Goal: Use online tool/utility: Utilize a website feature to perform a specific function

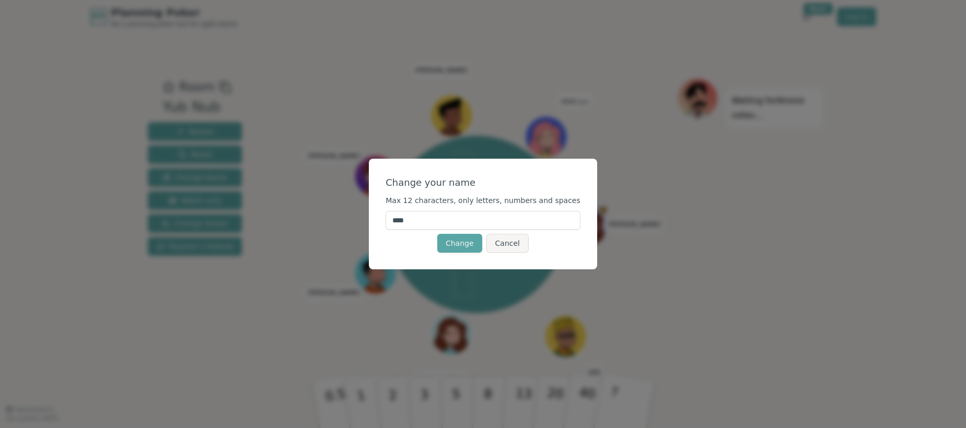
click at [409, 218] on input "****" at bounding box center [482, 220] width 195 height 19
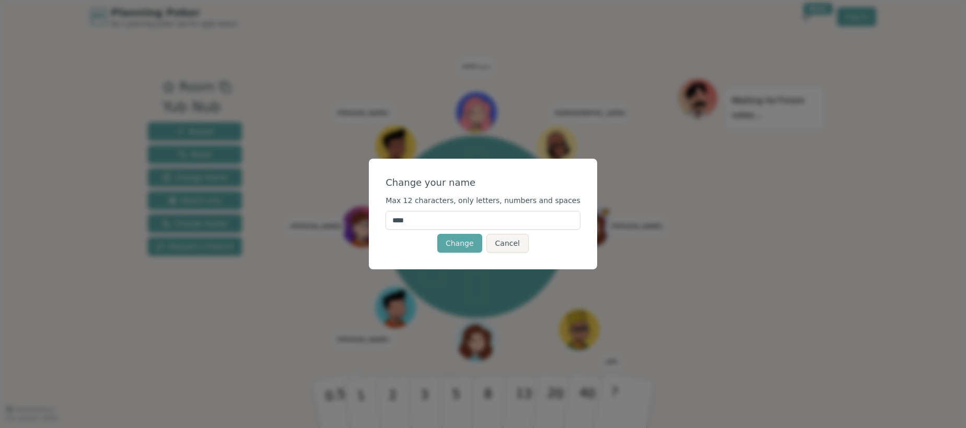
type input "*****"
click at [460, 243] on button "Change" at bounding box center [459, 243] width 45 height 19
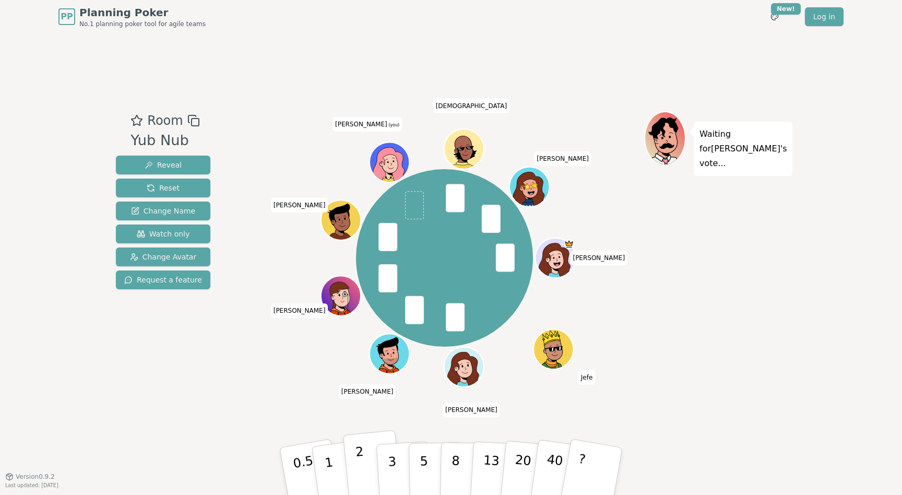
click at [360, 428] on button "2" at bounding box center [373, 471] width 60 height 83
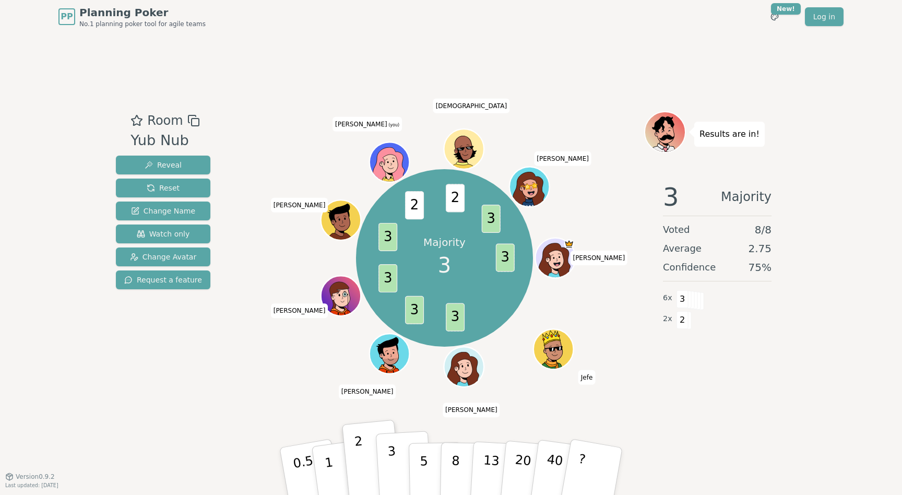
click at [395, 428] on button "3" at bounding box center [404, 471] width 57 height 81
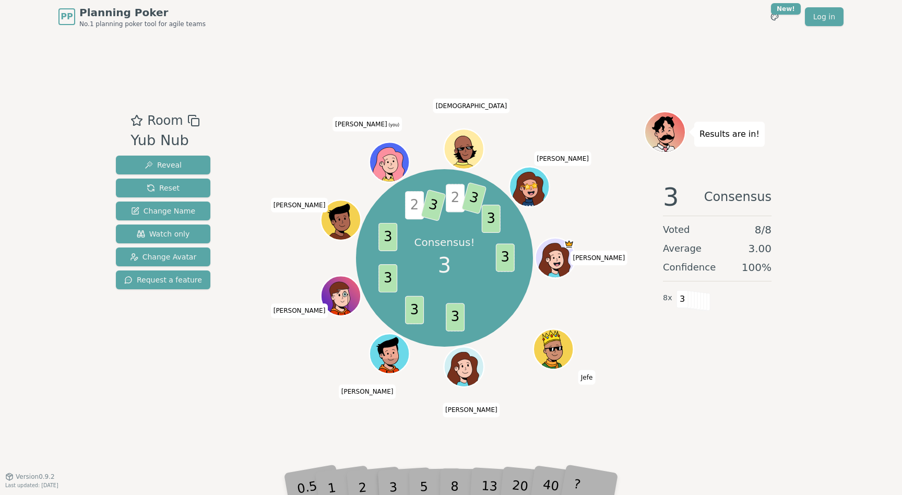
click at [382, 160] on icon at bounding box center [390, 161] width 39 height 4
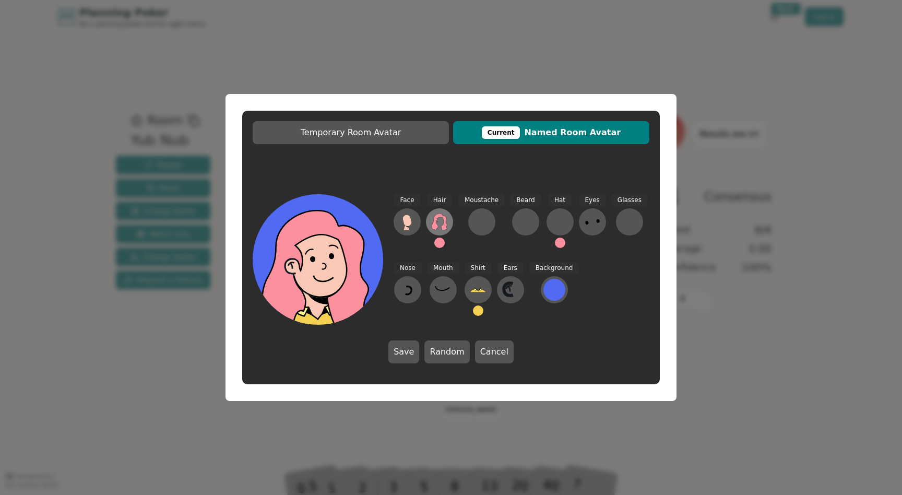
click at [441, 226] on icon at bounding box center [439, 222] width 17 height 17
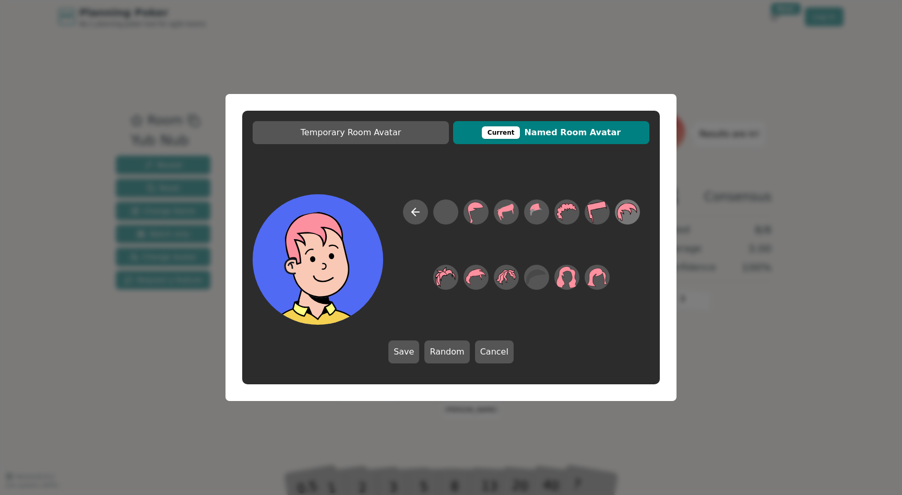
click at [630, 208] on icon at bounding box center [627, 212] width 20 height 18
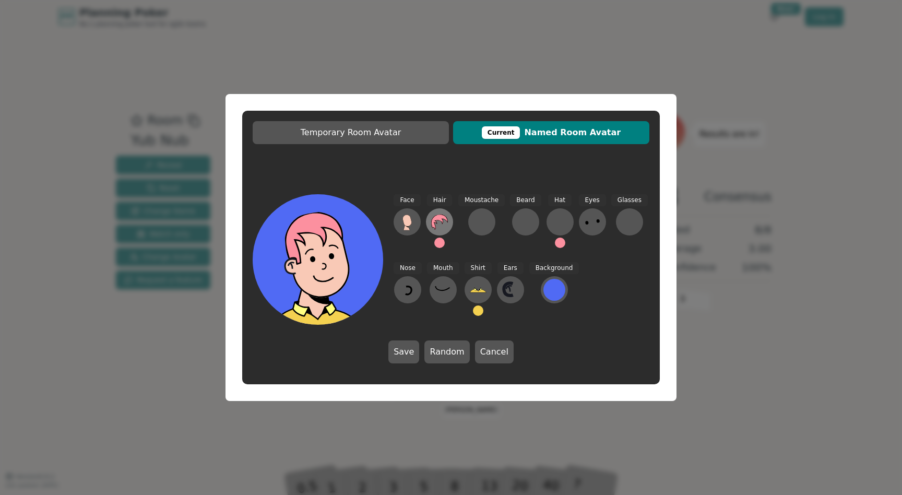
click at [444, 224] on icon at bounding box center [439, 222] width 17 height 17
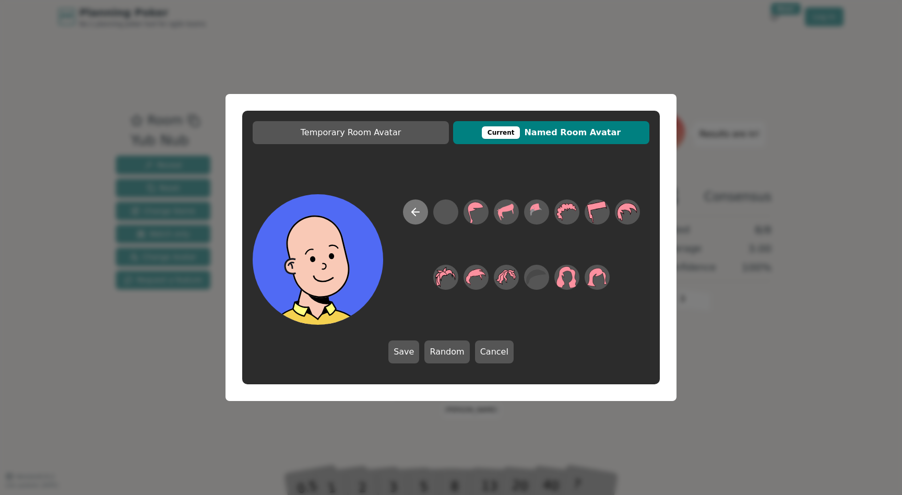
click at [414, 213] on icon at bounding box center [415, 212] width 13 height 13
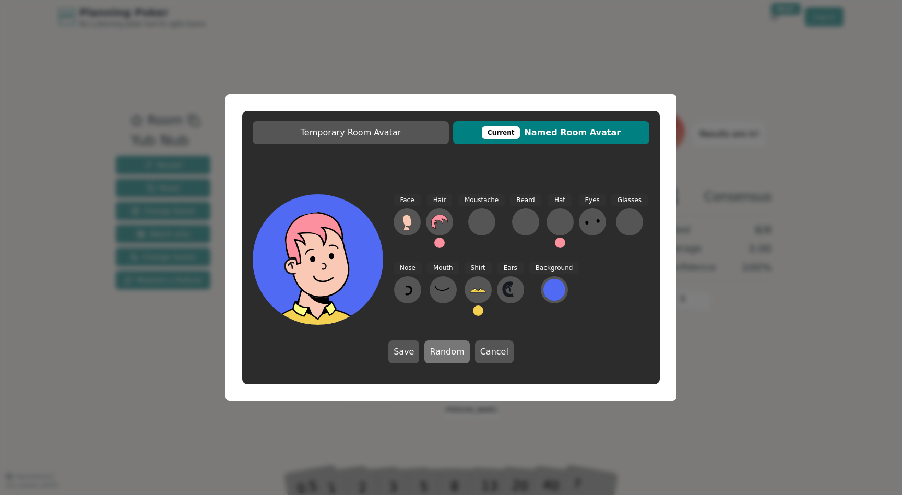
click at [452, 350] on button "Random" at bounding box center [447, 352] width 45 height 23
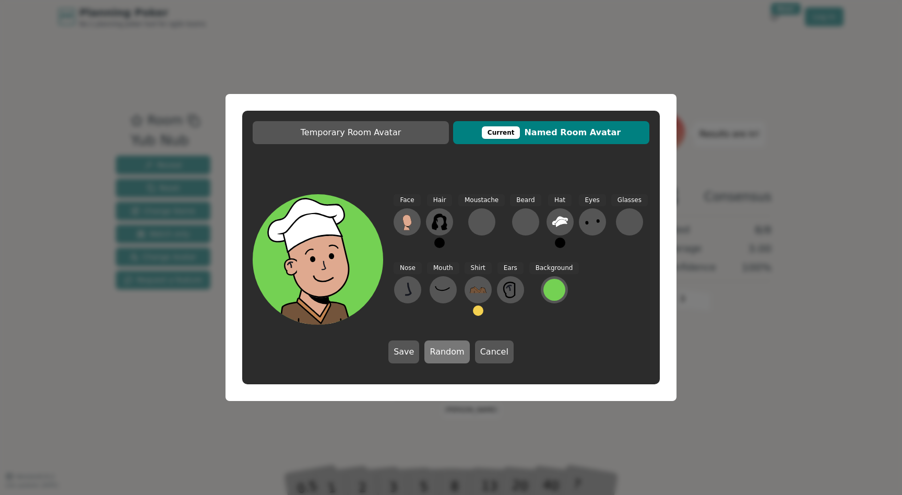
click at [452, 350] on button "Random" at bounding box center [447, 352] width 45 height 23
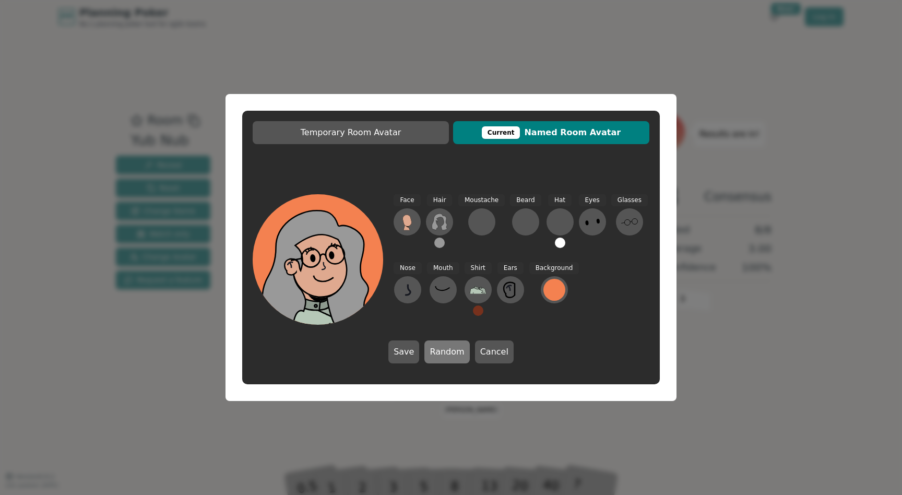
click at [452, 350] on button "Random" at bounding box center [447, 352] width 45 height 23
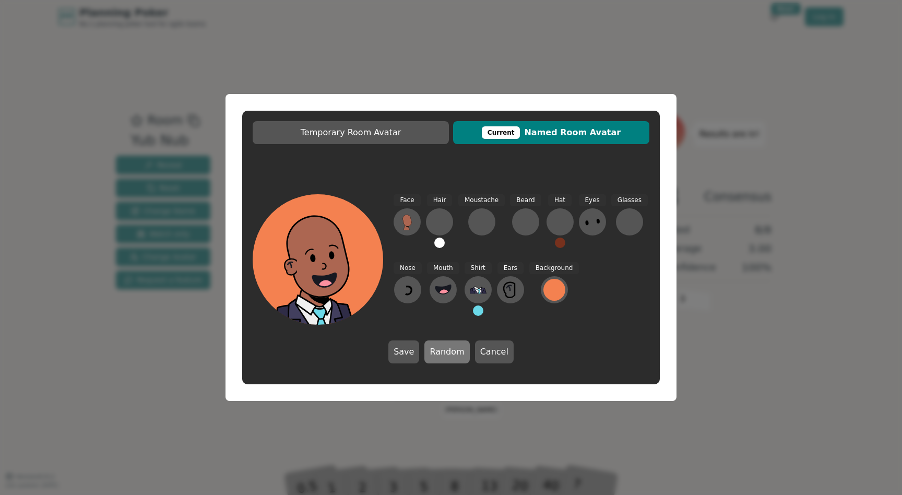
click at [452, 350] on button "Random" at bounding box center [447, 352] width 45 height 23
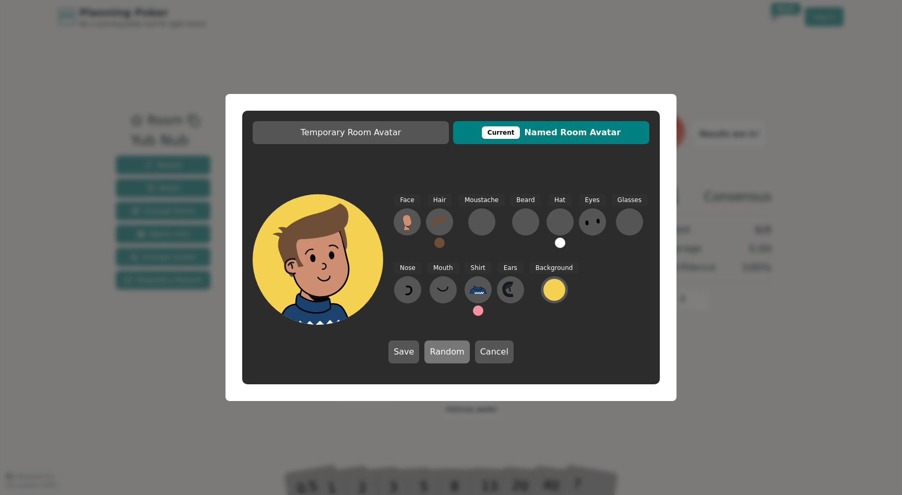
click at [452, 350] on button "Random" at bounding box center [447, 352] width 45 height 23
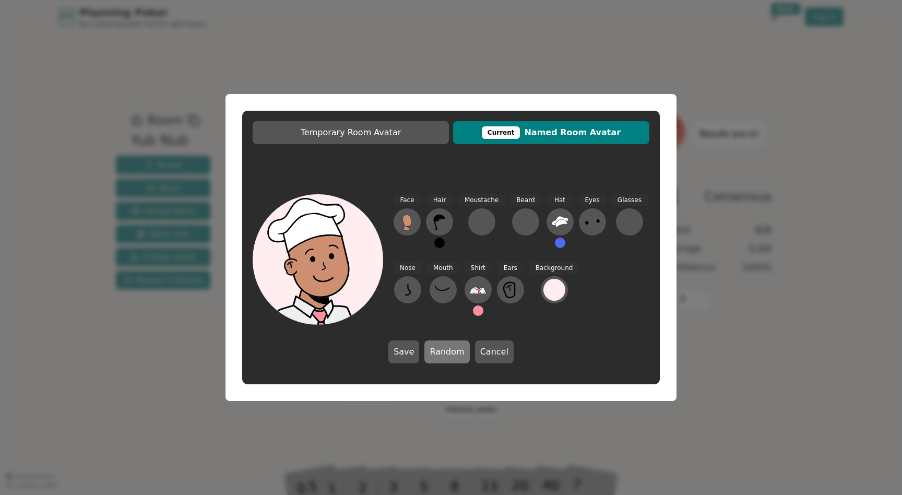
click at [452, 350] on button "Random" at bounding box center [447, 352] width 45 height 23
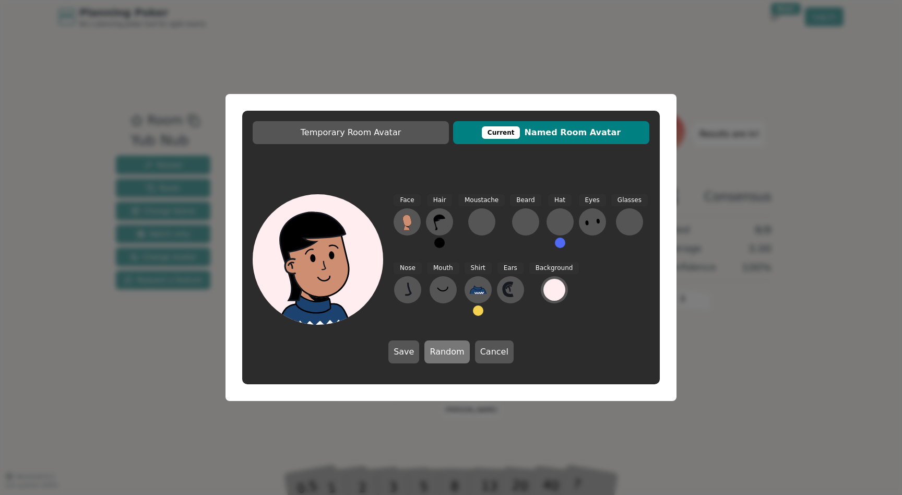
click at [452, 350] on button "Random" at bounding box center [447, 352] width 45 height 23
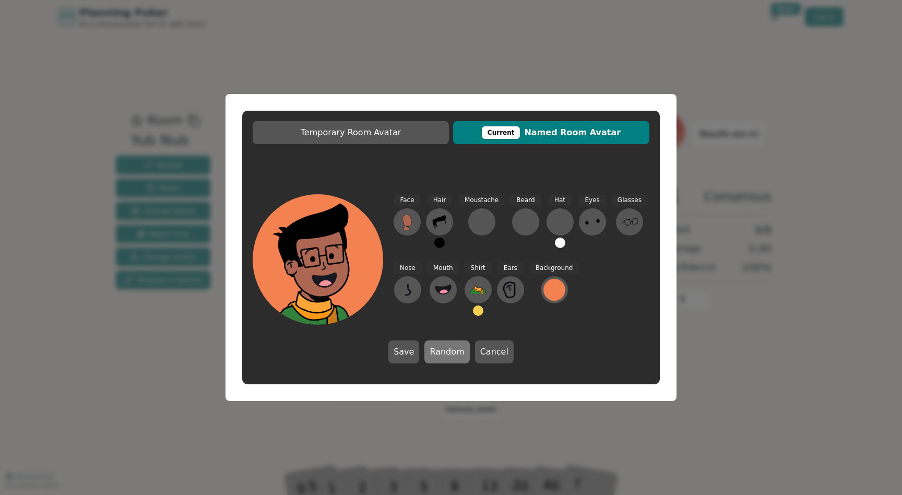
click at [453, 350] on button "Random" at bounding box center [447, 352] width 45 height 23
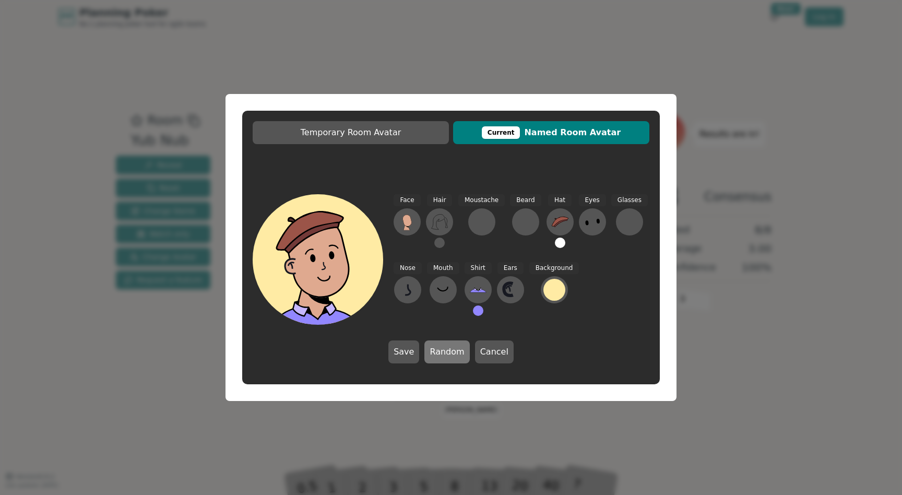
click at [453, 350] on button "Random" at bounding box center [447, 352] width 45 height 23
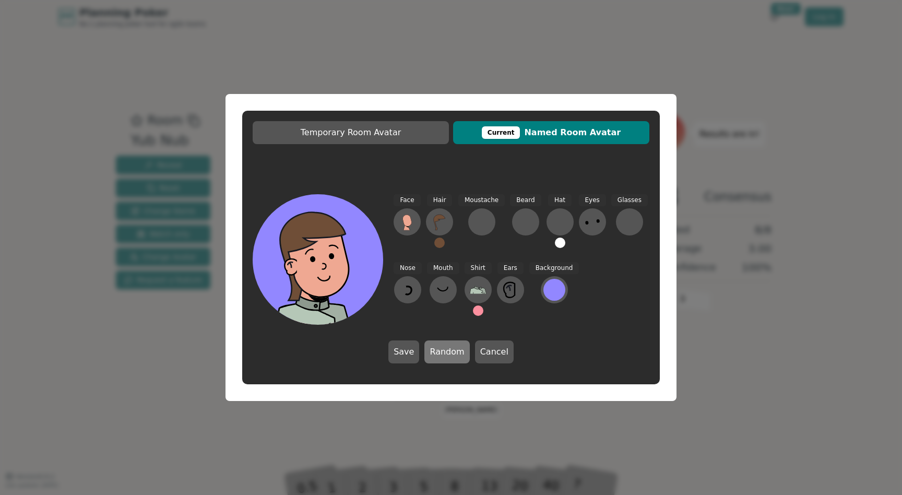
click at [453, 350] on button "Random" at bounding box center [447, 352] width 45 height 23
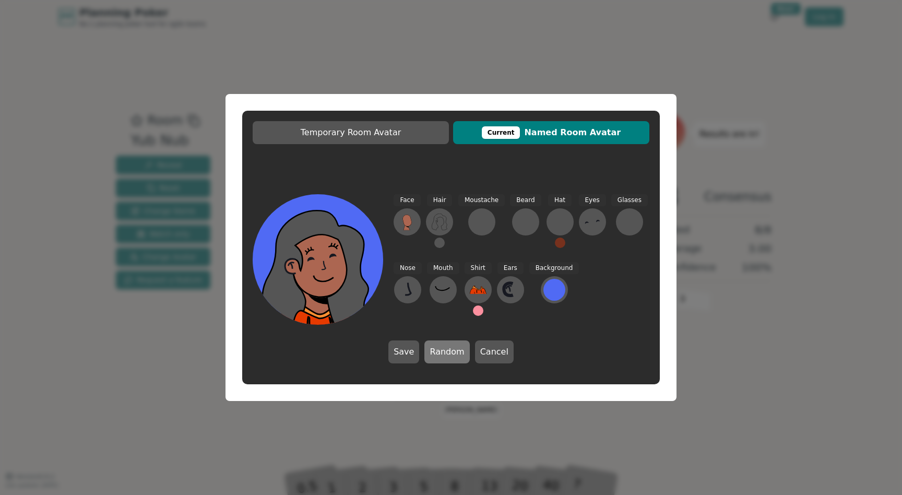
click at [453, 350] on button "Random" at bounding box center [447, 352] width 45 height 23
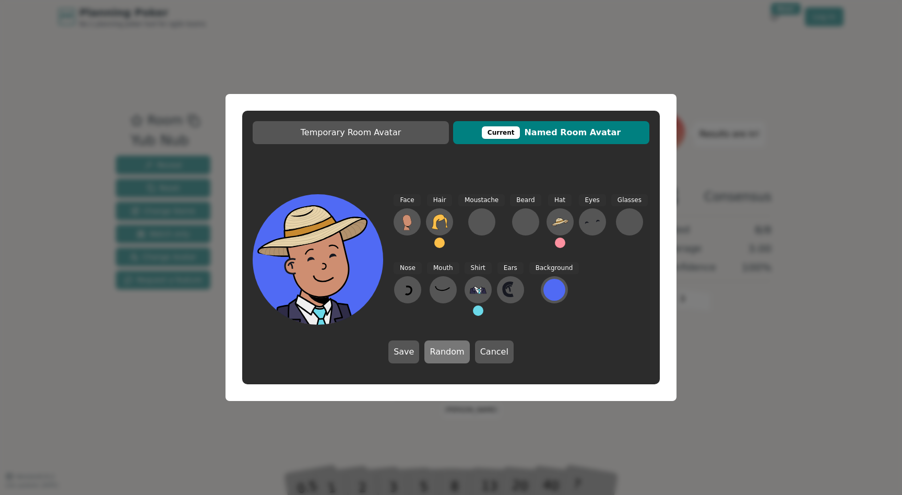
click at [453, 350] on button "Random" at bounding box center [447, 352] width 45 height 23
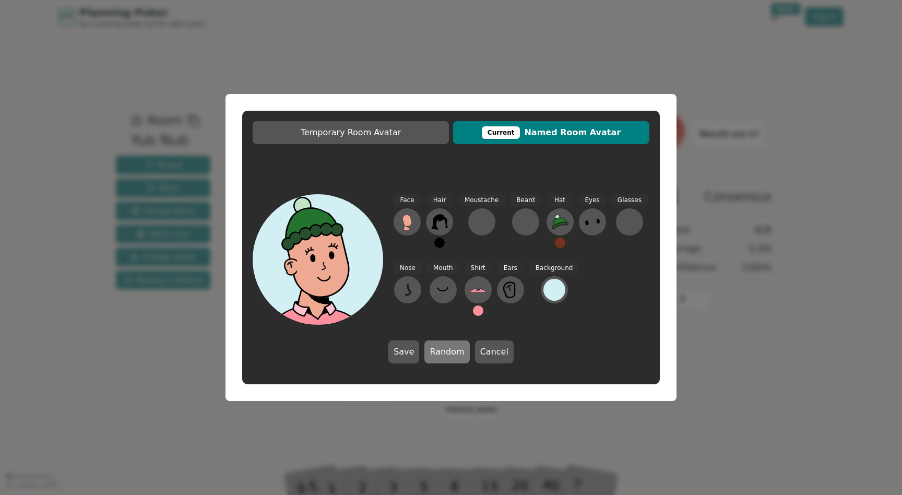
click at [453, 350] on button "Random" at bounding box center [447, 352] width 45 height 23
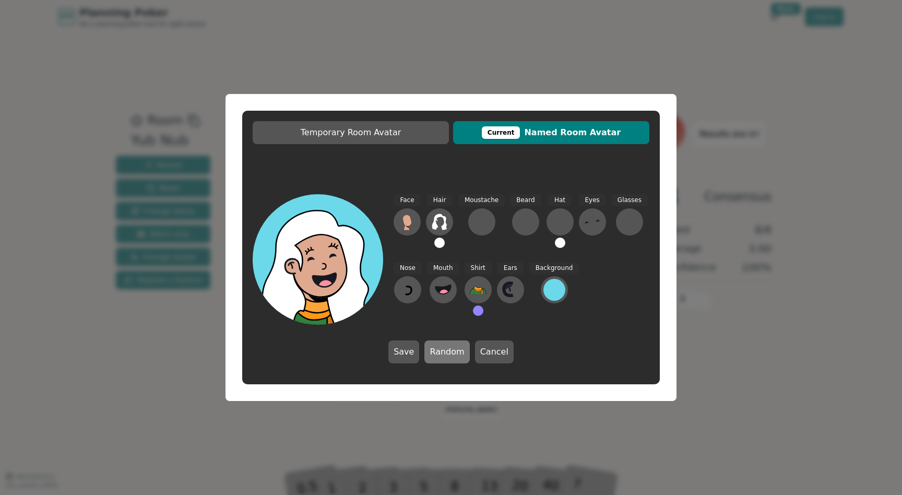
click at [453, 350] on button "Random" at bounding box center [447, 352] width 45 height 23
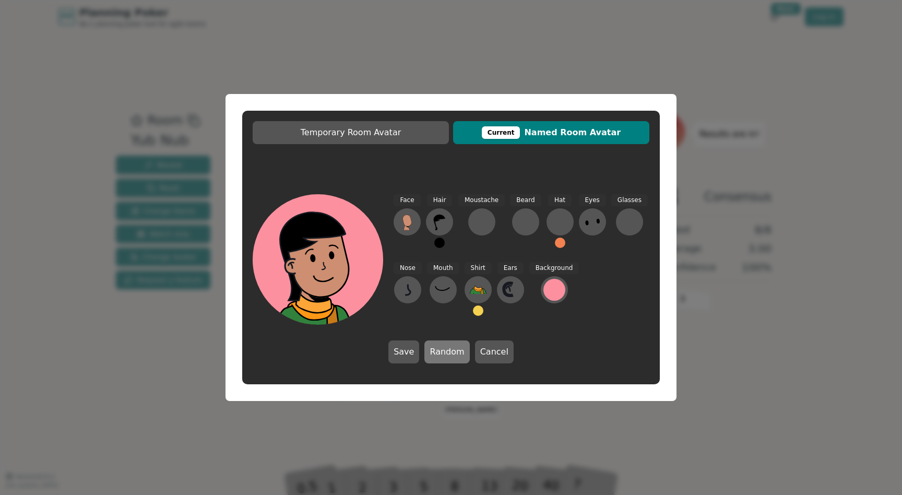
click at [453, 350] on button "Random" at bounding box center [447, 352] width 45 height 23
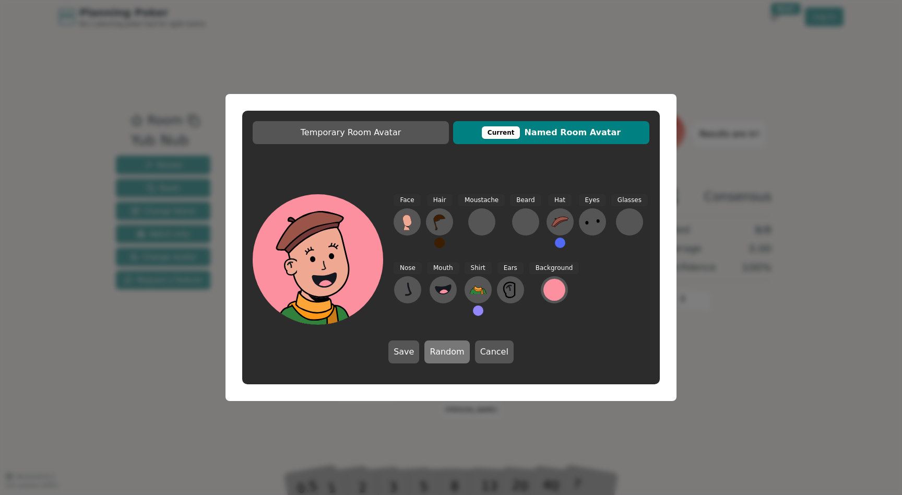
click at [453, 350] on button "Random" at bounding box center [447, 352] width 45 height 23
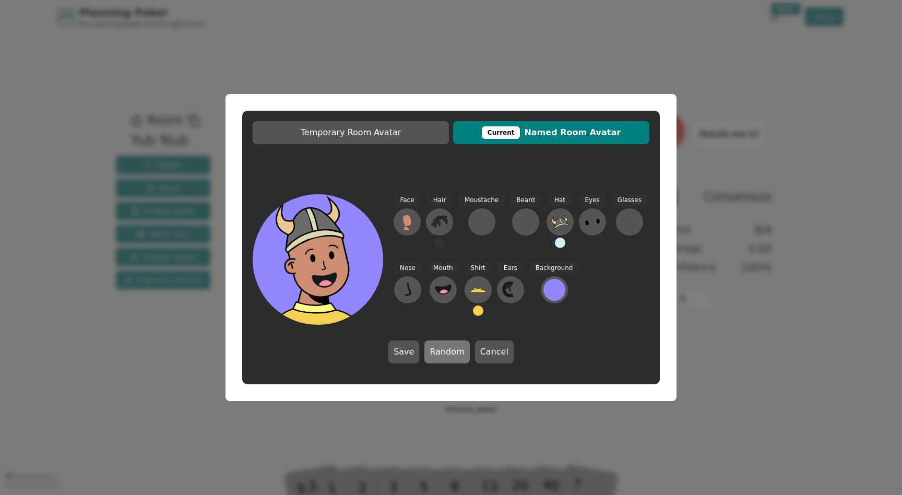
click at [453, 350] on button "Random" at bounding box center [447, 352] width 45 height 23
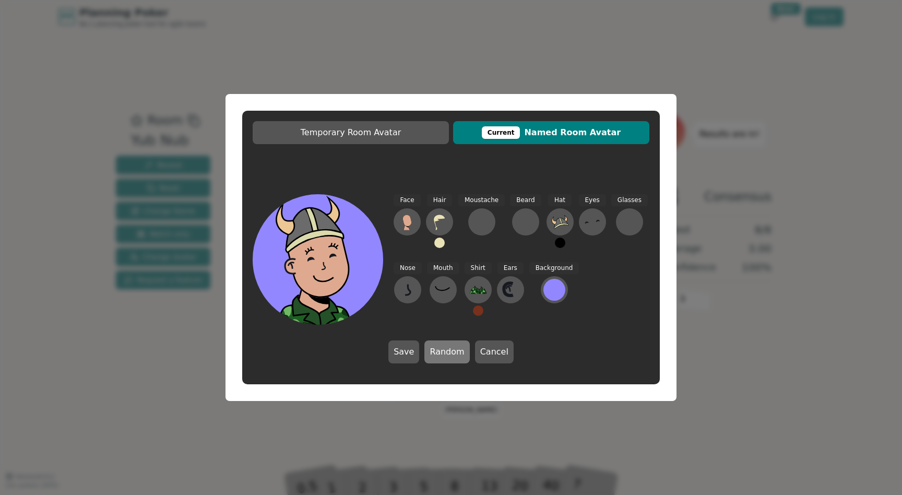
click at [453, 350] on button "Random" at bounding box center [447, 352] width 45 height 23
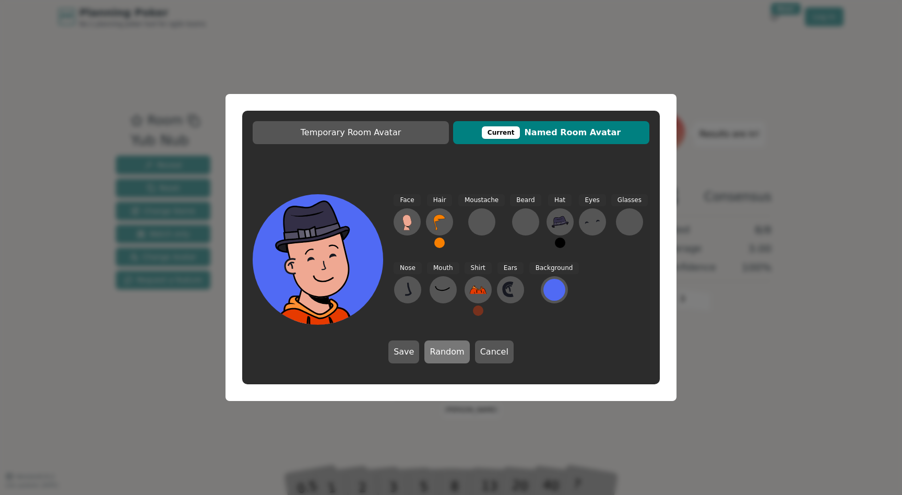
click at [453, 351] on button "Random" at bounding box center [447, 352] width 45 height 23
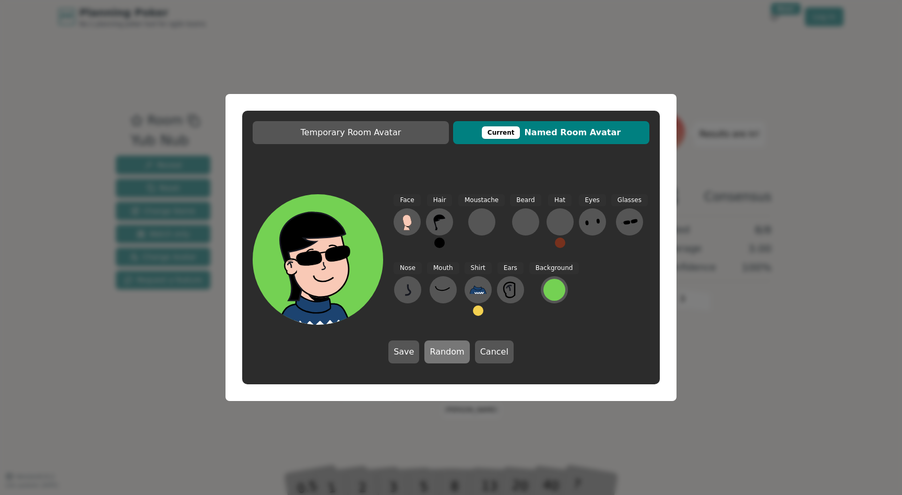
click at [453, 351] on button "Random" at bounding box center [447, 352] width 45 height 23
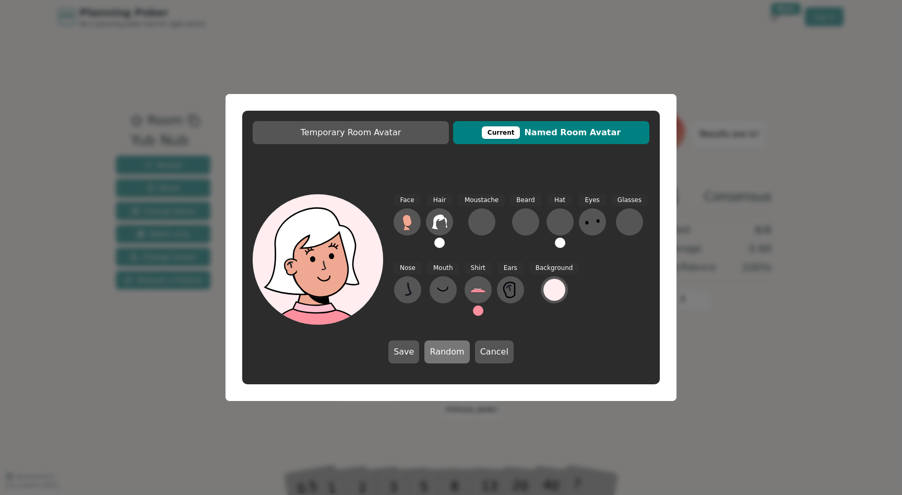
click at [454, 351] on button "Random" at bounding box center [447, 352] width 45 height 23
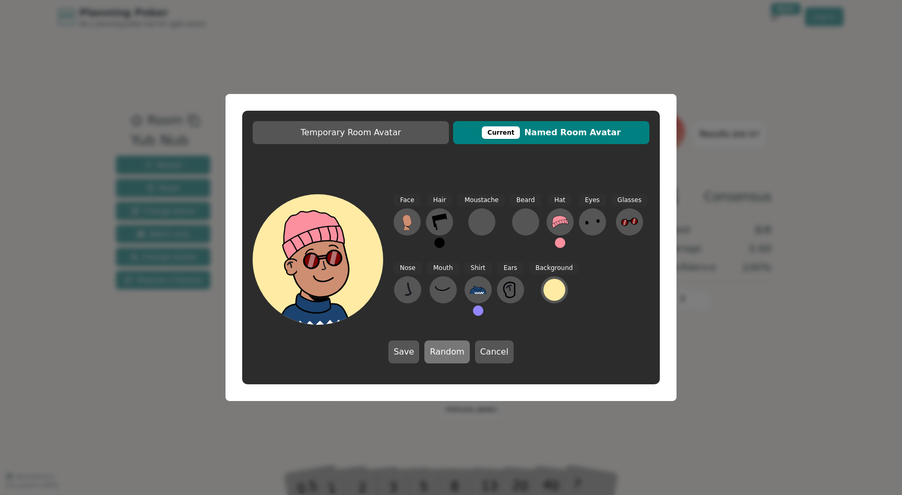
click at [454, 351] on button "Random" at bounding box center [447, 352] width 45 height 23
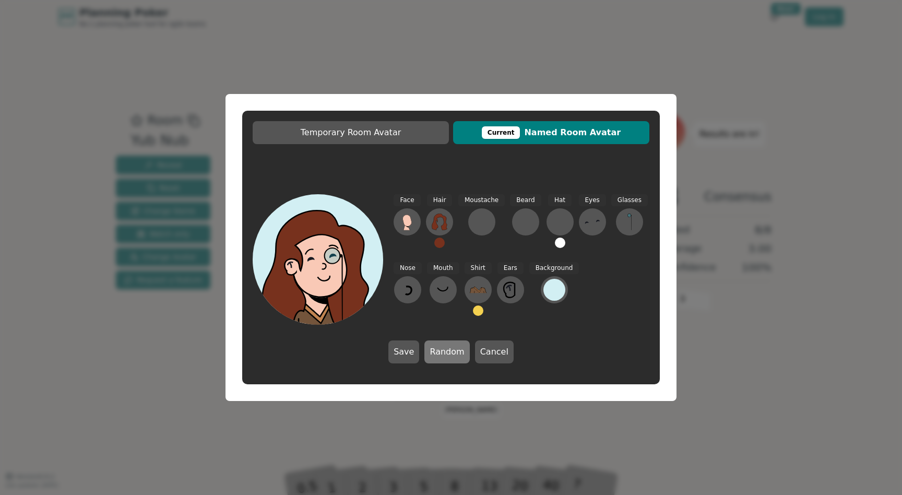
click at [454, 351] on button "Random" at bounding box center [447, 352] width 45 height 23
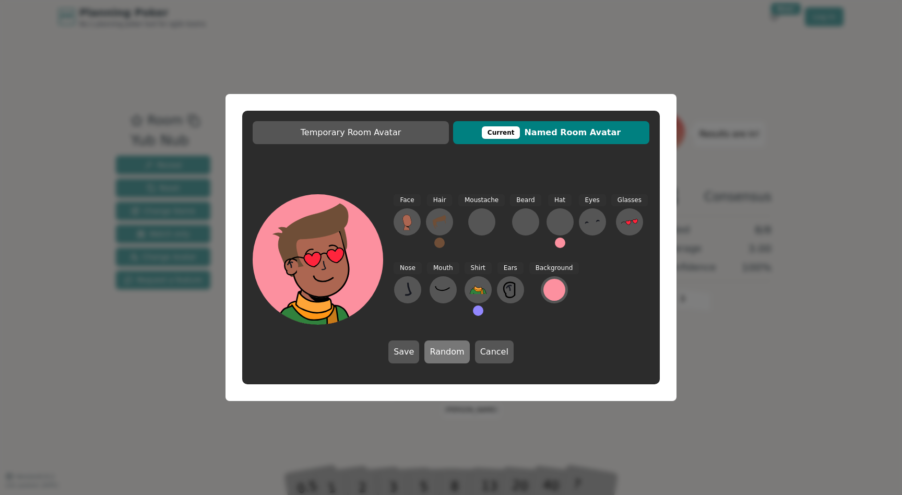
click at [454, 351] on button "Random" at bounding box center [447, 352] width 45 height 23
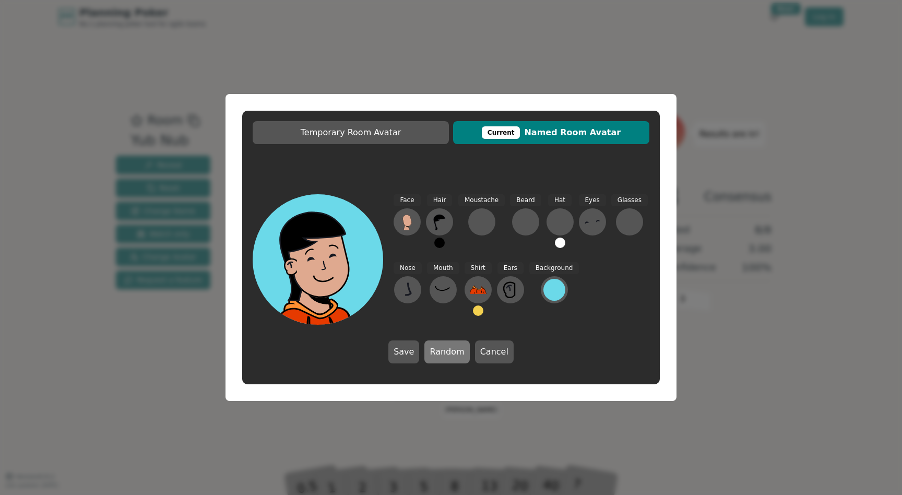
click at [454, 351] on button "Random" at bounding box center [447, 352] width 45 height 23
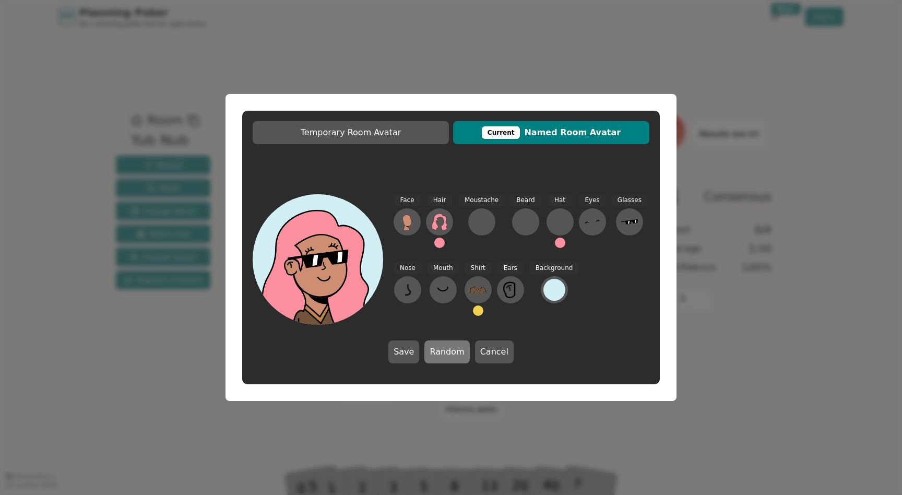
click at [454, 351] on button "Random" at bounding box center [447, 352] width 45 height 23
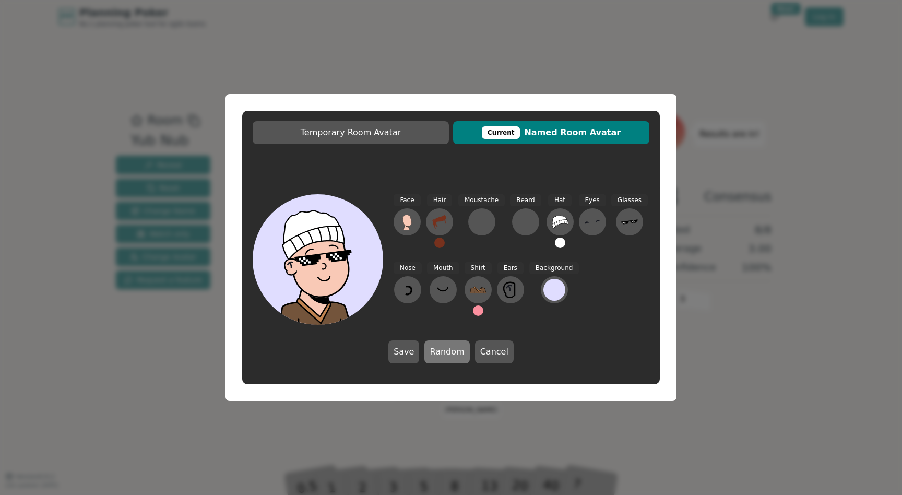
click at [454, 351] on button "Random" at bounding box center [447, 352] width 45 height 23
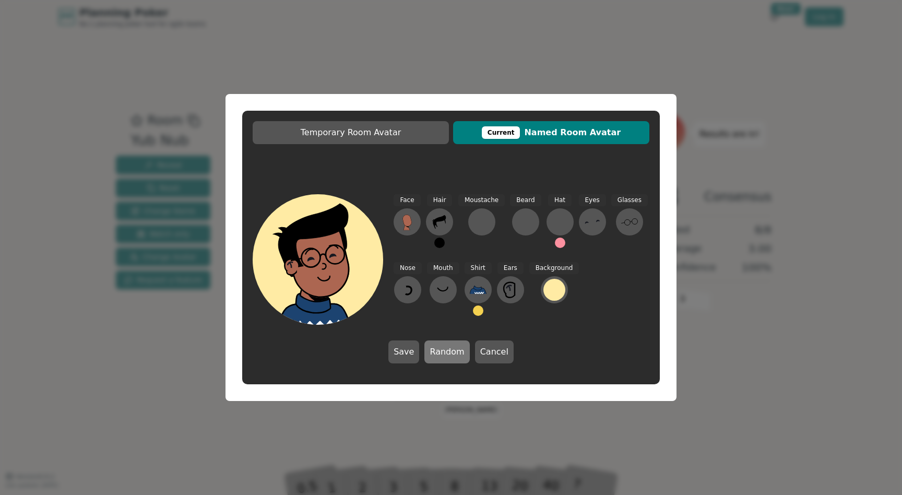
click at [454, 352] on button "Random" at bounding box center [447, 352] width 45 height 23
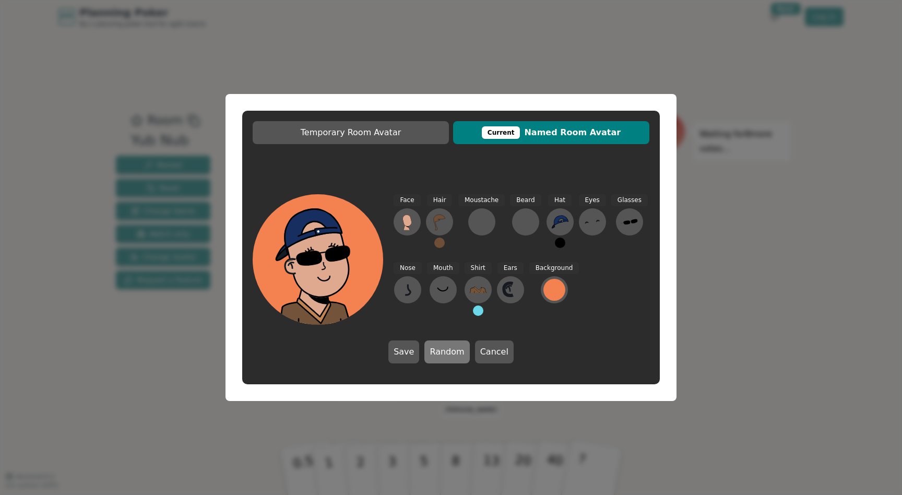
click at [454, 353] on button "Random" at bounding box center [447, 352] width 45 height 23
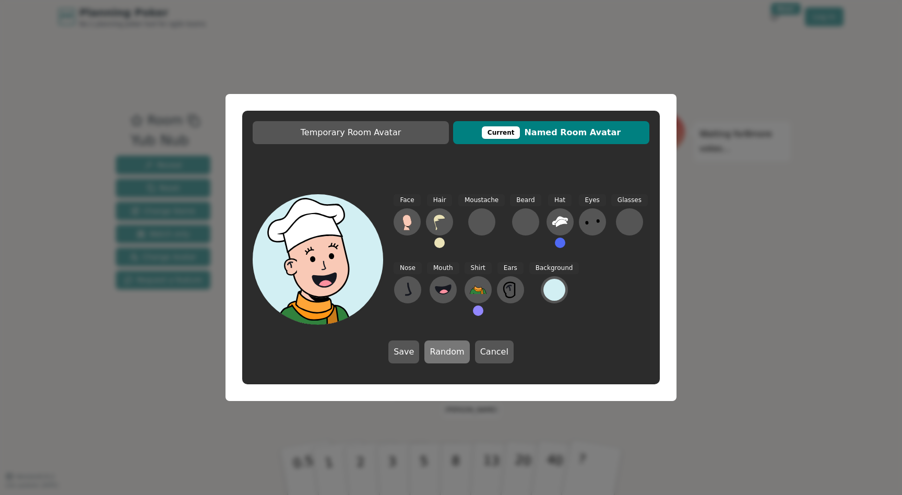
click at [454, 353] on button "Random" at bounding box center [447, 352] width 45 height 23
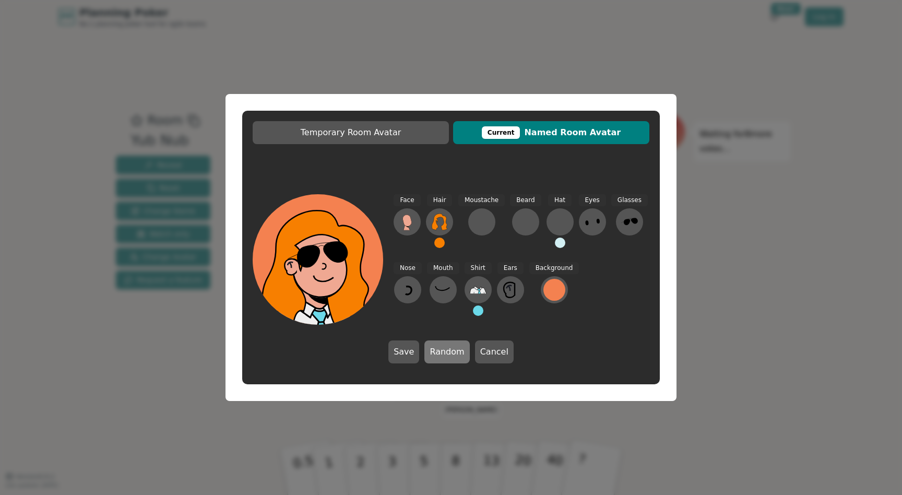
click at [454, 353] on button "Random" at bounding box center [447, 352] width 45 height 23
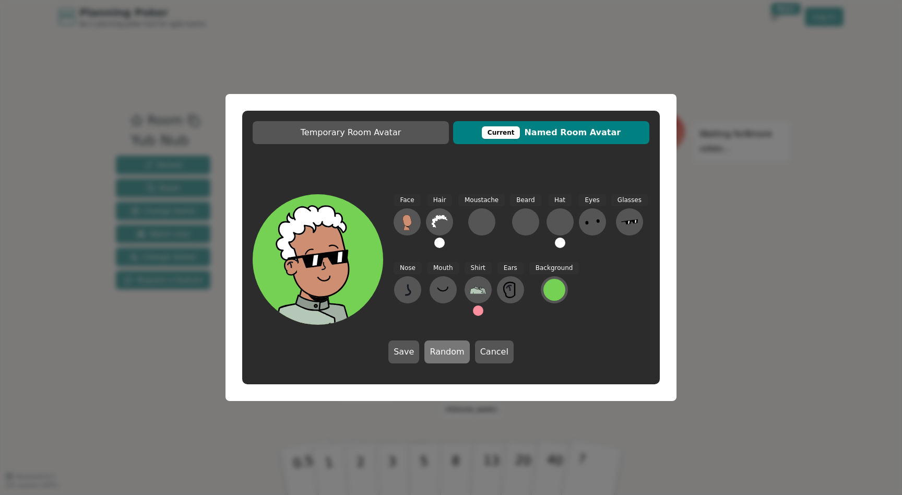
click at [455, 353] on button "Random" at bounding box center [447, 352] width 45 height 23
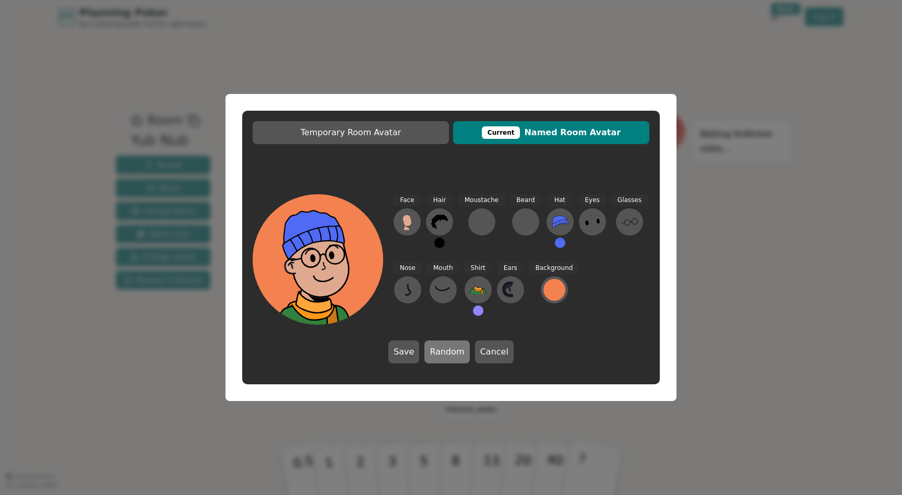
click at [455, 354] on button "Random" at bounding box center [447, 352] width 45 height 23
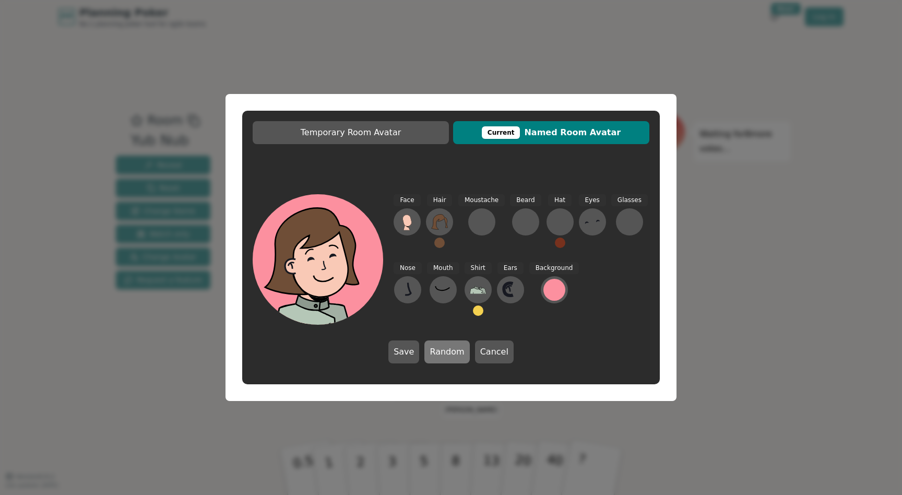
click at [455, 354] on button "Random" at bounding box center [447, 352] width 45 height 23
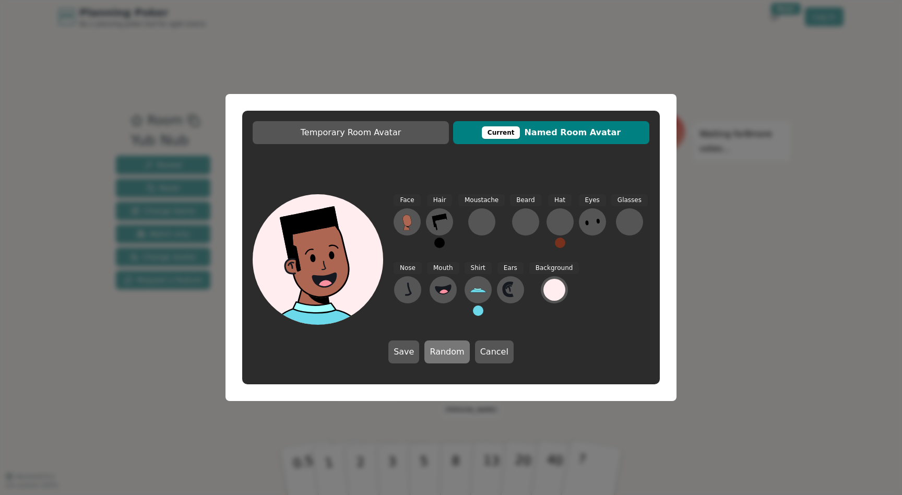
click at [455, 354] on button "Random" at bounding box center [447, 352] width 45 height 23
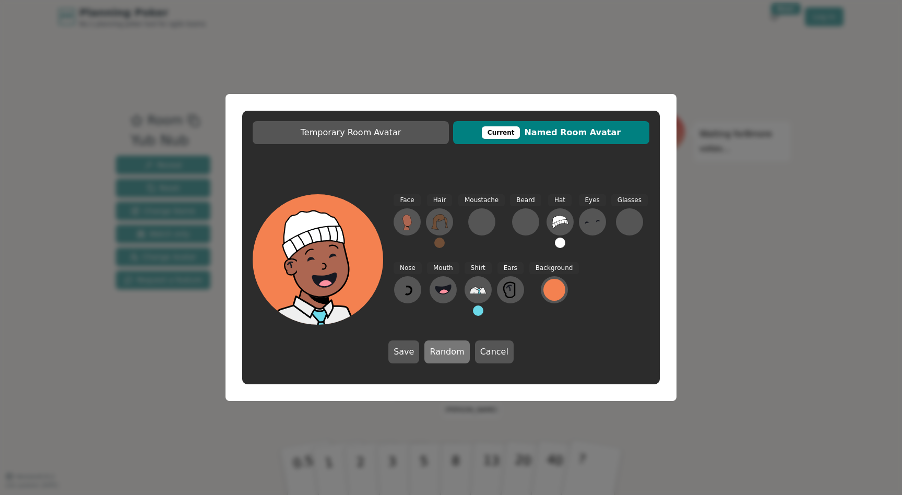
click at [455, 354] on button "Random" at bounding box center [447, 352] width 45 height 23
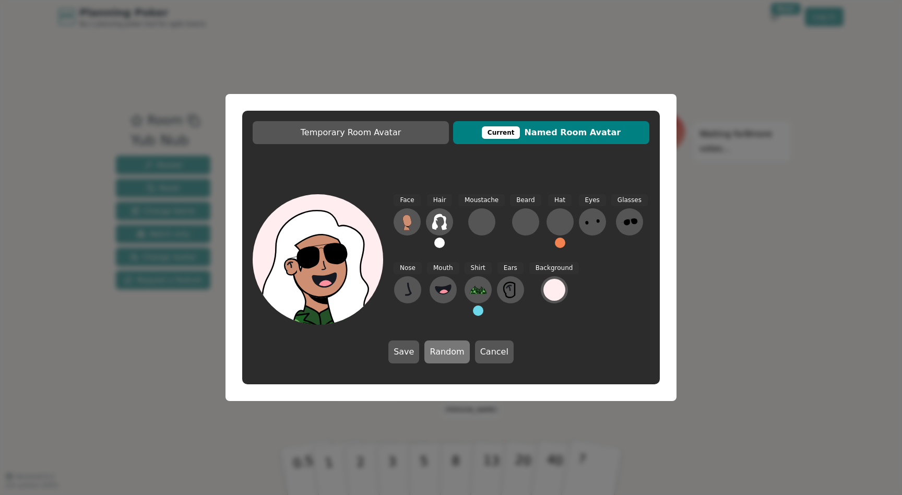
click at [455, 354] on button "Random" at bounding box center [447, 352] width 45 height 23
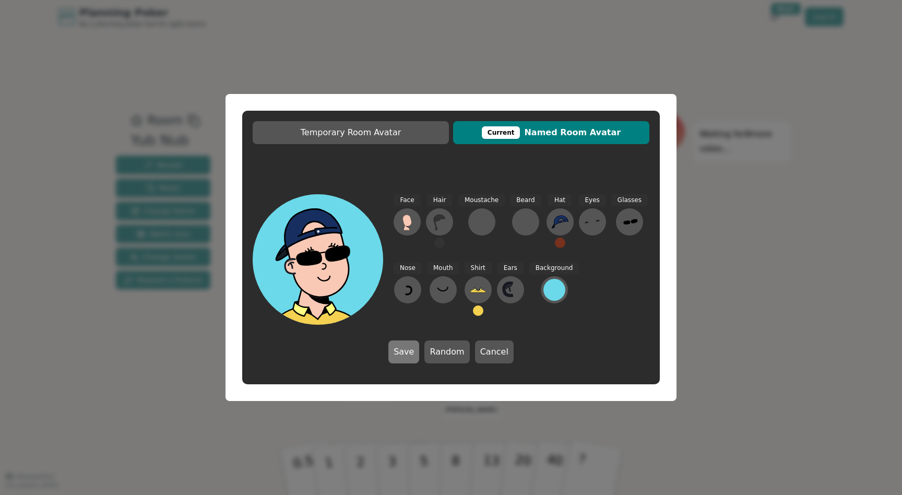
click at [410, 351] on button "Save" at bounding box center [404, 352] width 31 height 23
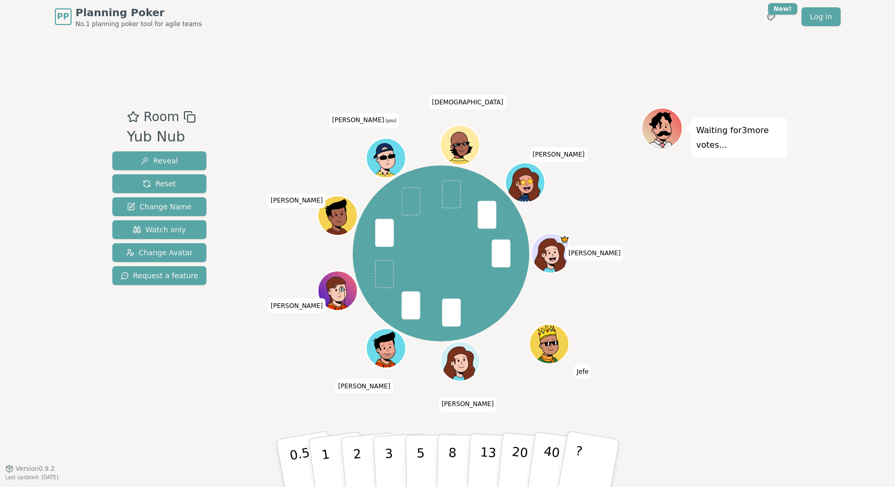
click at [785, 222] on div "Waiting for 3 more votes..." at bounding box center [714, 251] width 146 height 287
click at [388, 428] on button "3" at bounding box center [400, 463] width 57 height 81
click at [392, 428] on button "3" at bounding box center [400, 463] width 57 height 81
click at [233, 404] on div "Room Yub Nub Reveal Reset Change Name Watch only Change Avatar Request a featur…" at bounding box center [447, 250] width 679 height 435
click at [418, 428] on button "5" at bounding box center [432, 463] width 54 height 79
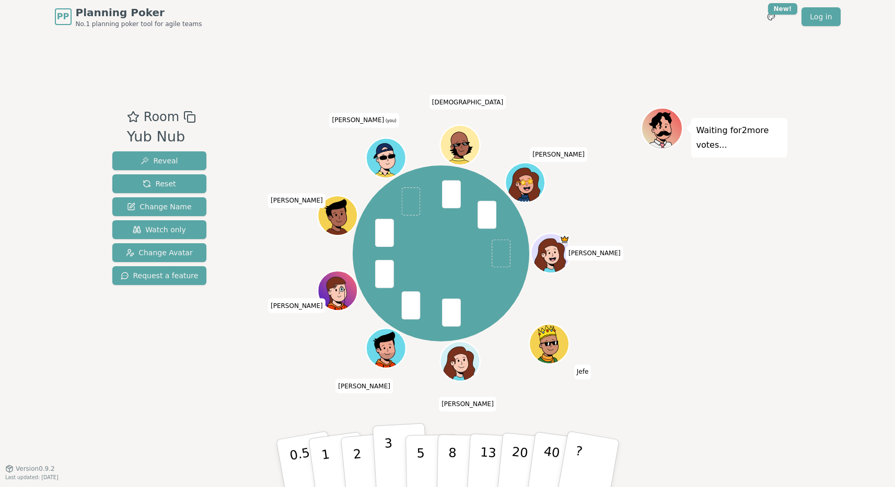
click at [391, 428] on button "3" at bounding box center [400, 463] width 57 height 81
